Goal: Task Accomplishment & Management: Understand process/instructions

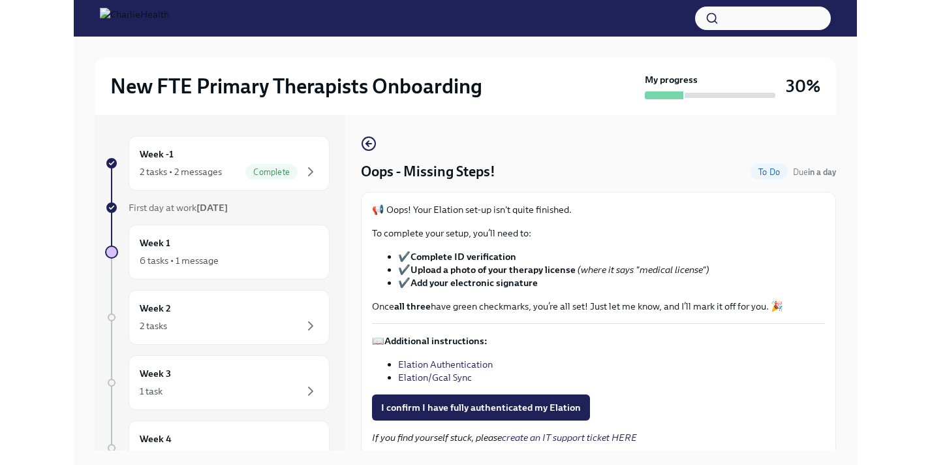
scroll to position [7, 0]
click div "2 tasks • 2 messages"
click div "6 tasks • 1 message"
click h6 "Oops - Missing Steps!"
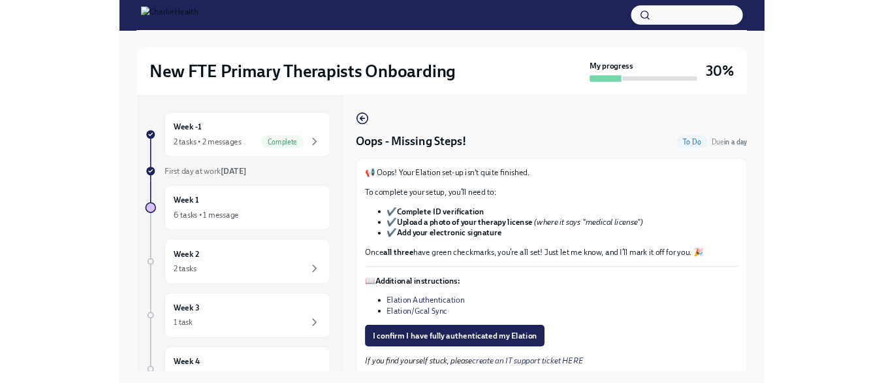
scroll to position [74, 0]
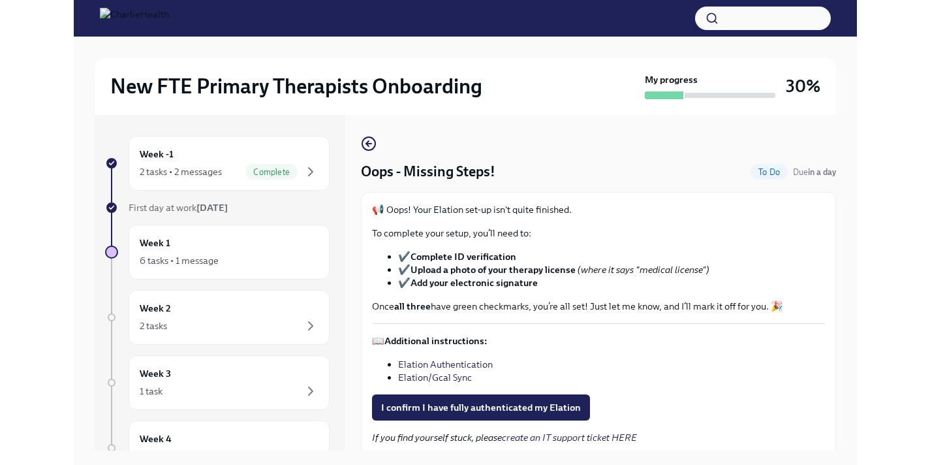
click link "Elation Authentication"
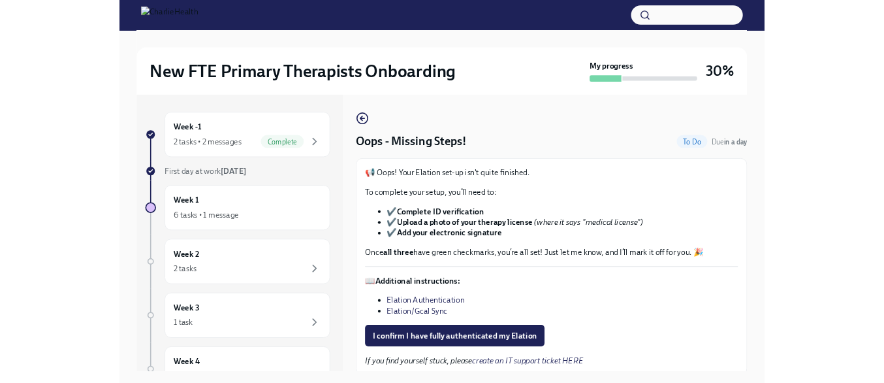
scroll to position [100, 0]
click span "I confirm I have fully authenticated my Elation"
click at [122, 254] on div "6 tasks • 1 message" at bounding box center [105, 260] width 79 height 13
click p "Welcome to Charlie Health! I’m [PERSON_NAME], your dedicated mentor. I’m a Seni…"
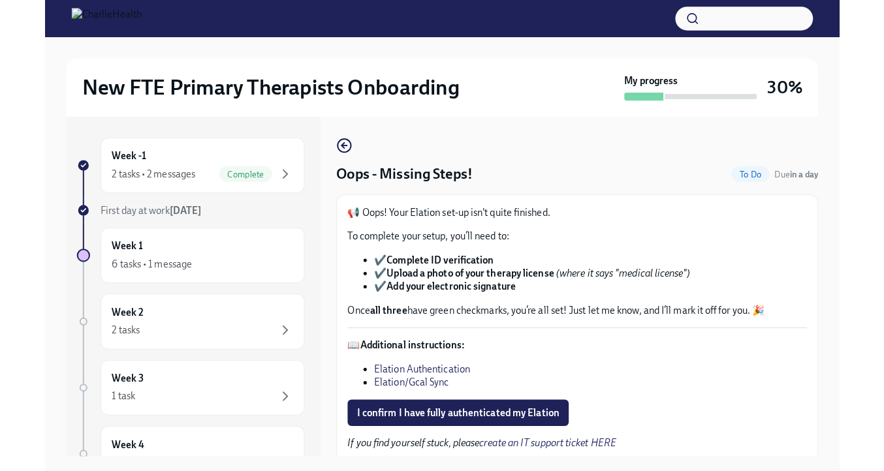
click h6 "Clinical Onboarding: Week One"
click link "HIPAA for Covered Entities"
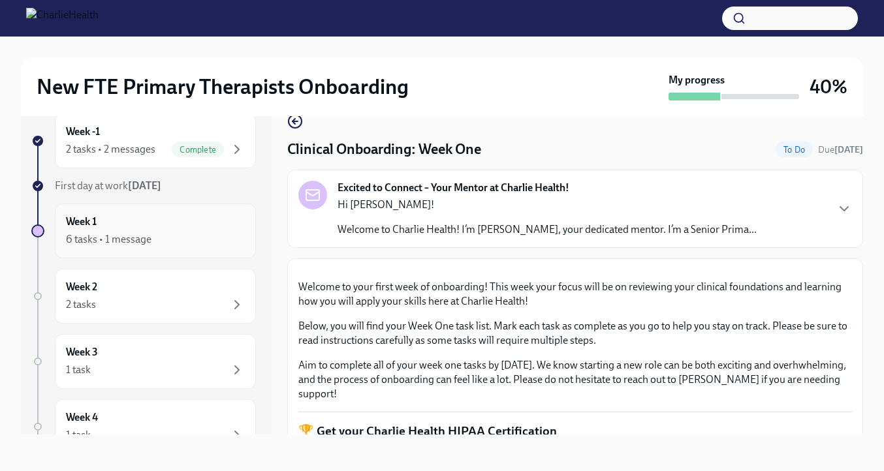
click at [144, 236] on div "6 tasks • 1 message" at bounding box center [109, 239] width 86 height 14
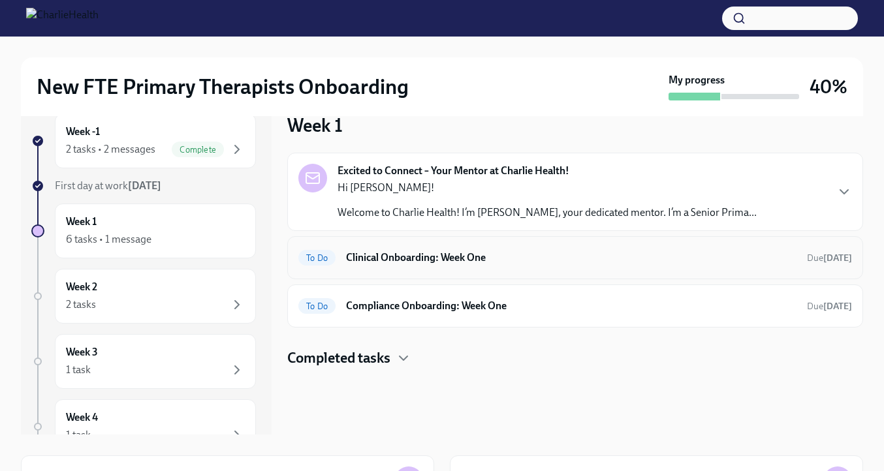
scroll to position [191, 0]
